Goal: Task Accomplishment & Management: Use online tool/utility

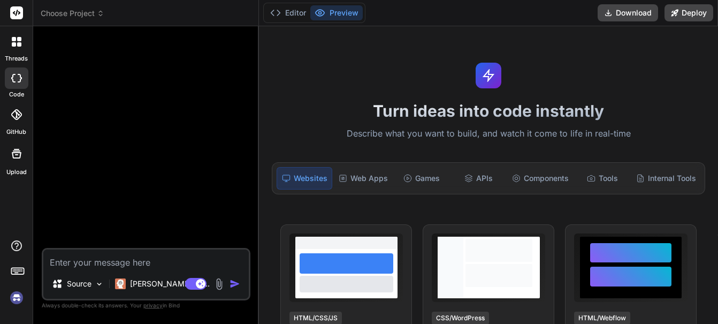
type textarea "x"
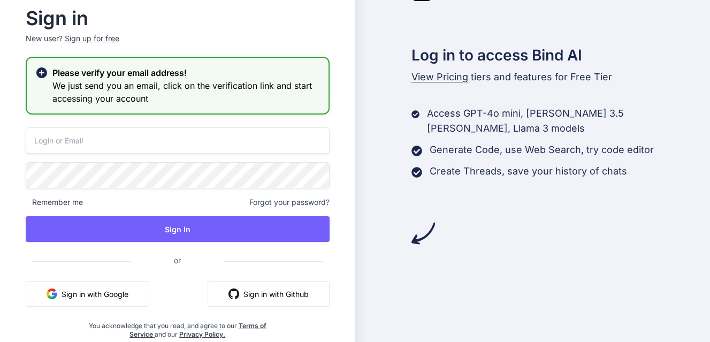
click at [83, 141] on input "email" at bounding box center [178, 140] width 304 height 26
type input "[EMAIL_ADDRESS][DOMAIN_NAME]"
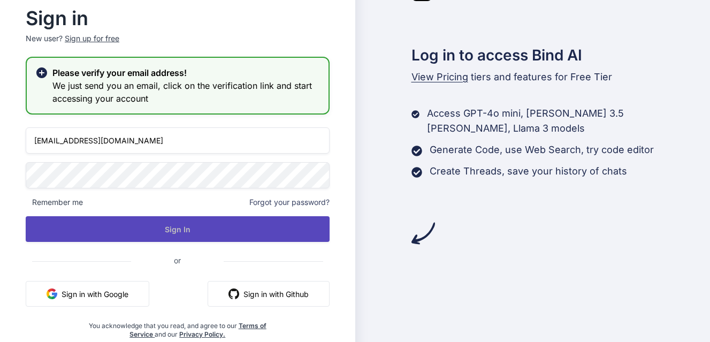
click at [205, 231] on button "Sign In" at bounding box center [178, 229] width 304 height 26
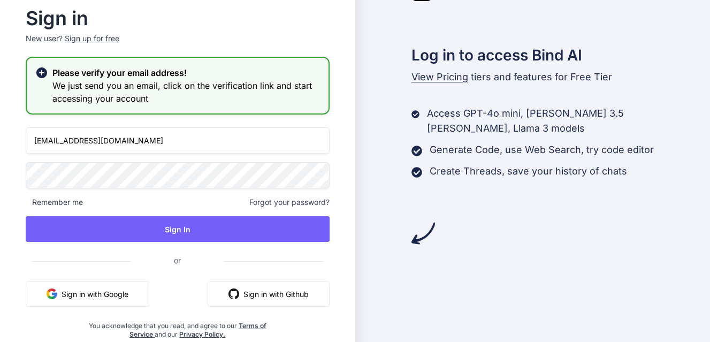
click at [275, 295] on button "Sign in with Github" at bounding box center [268, 294] width 122 height 26
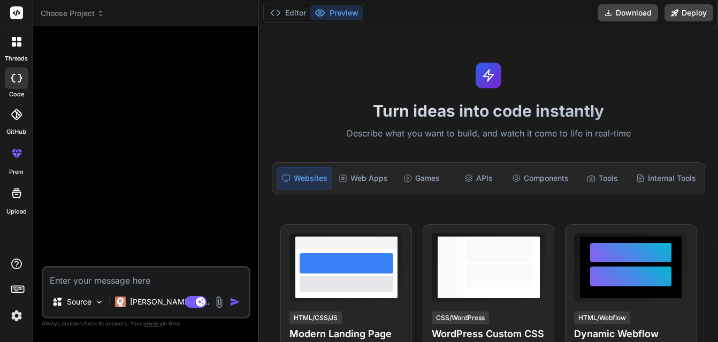
click at [16, 193] on icon at bounding box center [16, 193] width 13 height 13
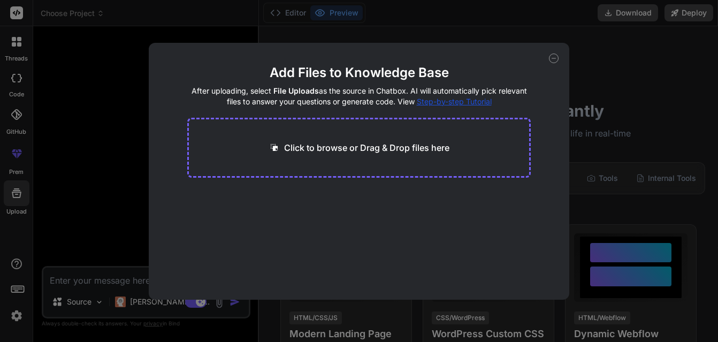
type textarea "x"
click at [334, 147] on p "Click to browse or Drag & Drop files here" at bounding box center [366, 147] width 165 height 13
